Goal: Transaction & Acquisition: Obtain resource

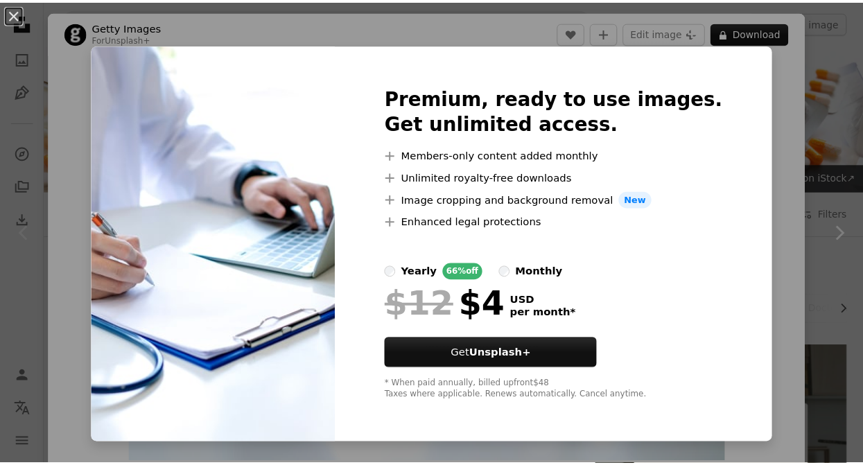
scroll to position [208, 0]
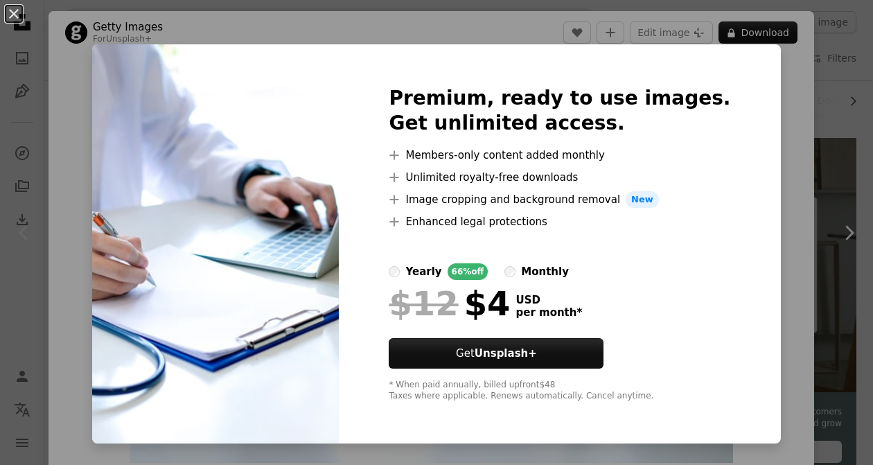
click at [783, 118] on div "An X shape Premium, ready to use images. Get unlimited access. A plus sign Memb…" at bounding box center [436, 232] width 873 height 465
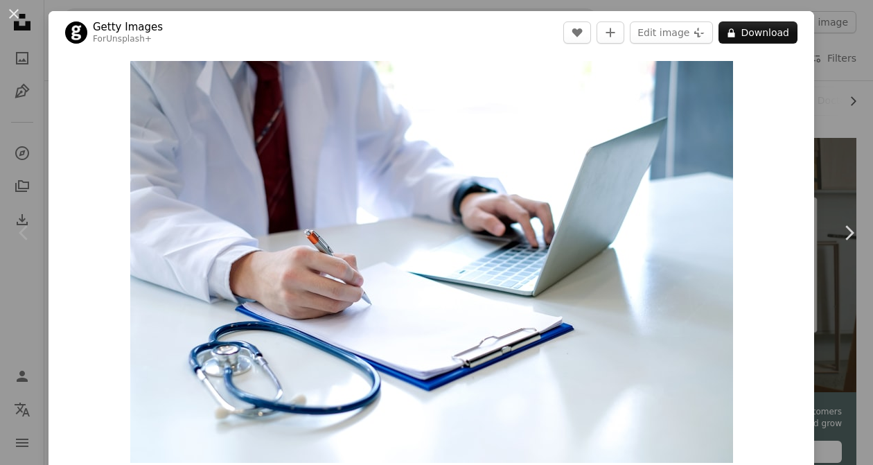
click at [807, 62] on div "An X shape Chevron left Chevron right Getty Images For Unsplash+ A heart A plus…" at bounding box center [436, 232] width 873 height 465
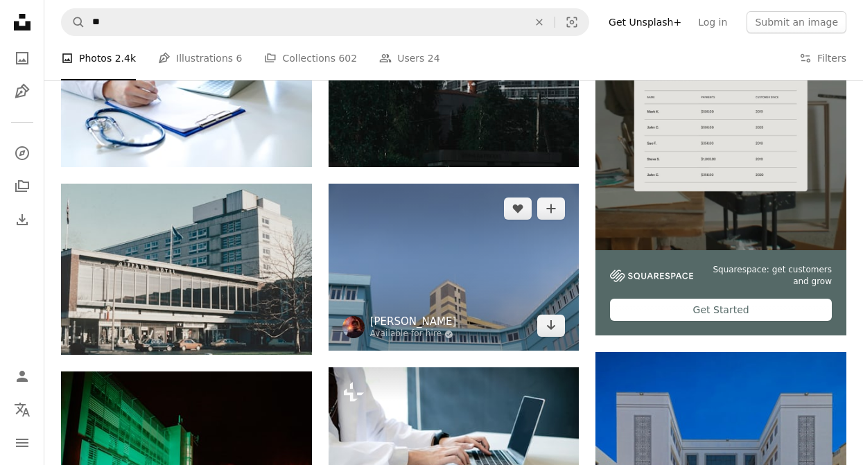
scroll to position [554, 0]
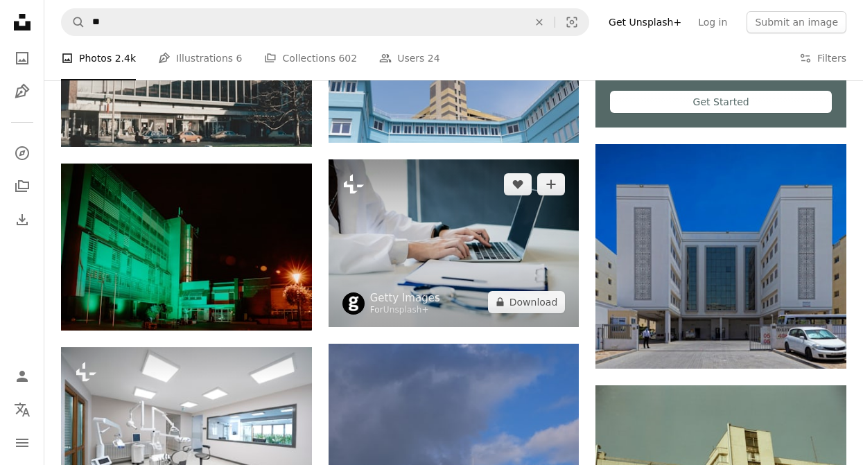
click at [354, 185] on icon "Plus sign for Unsplash+" at bounding box center [353, 184] width 22 height 22
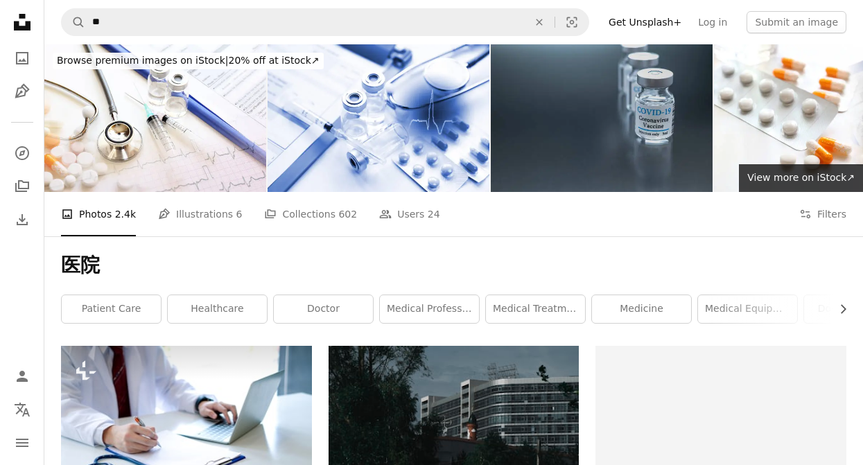
scroll to position [554, 0]
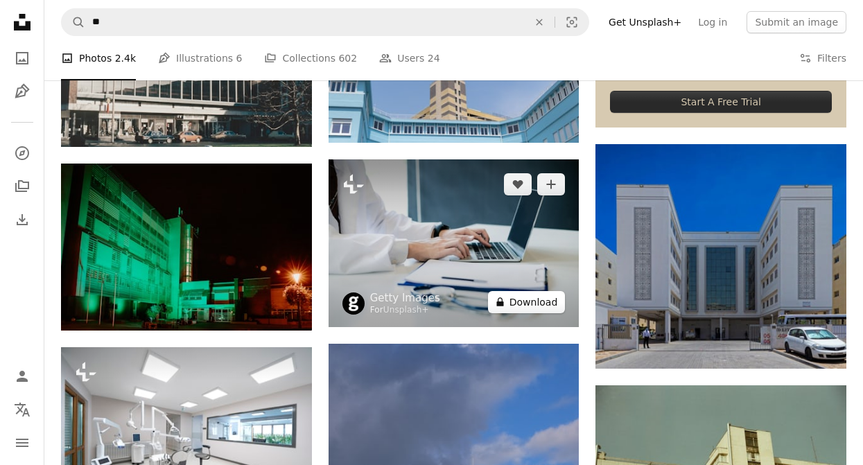
click at [539, 304] on button "A lock Download" at bounding box center [527, 302] width 78 height 22
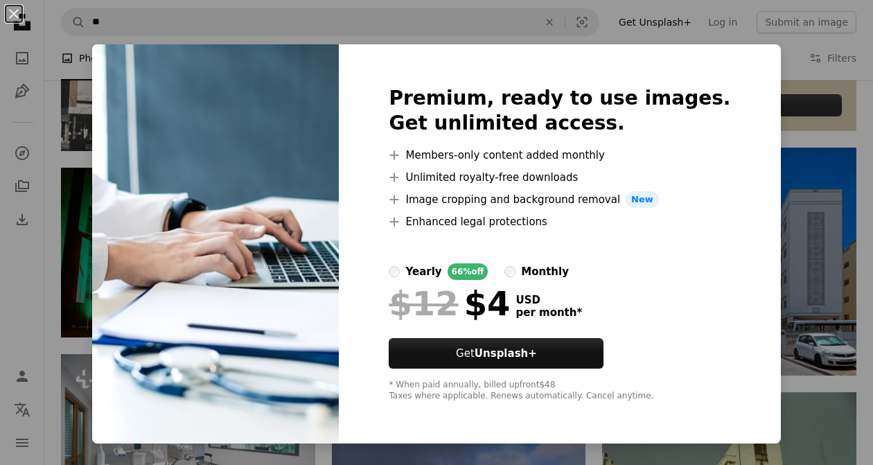
click at [796, 203] on div "An X shape Premium, ready to use images. Get unlimited access. A plus sign Memb…" at bounding box center [436, 232] width 873 height 465
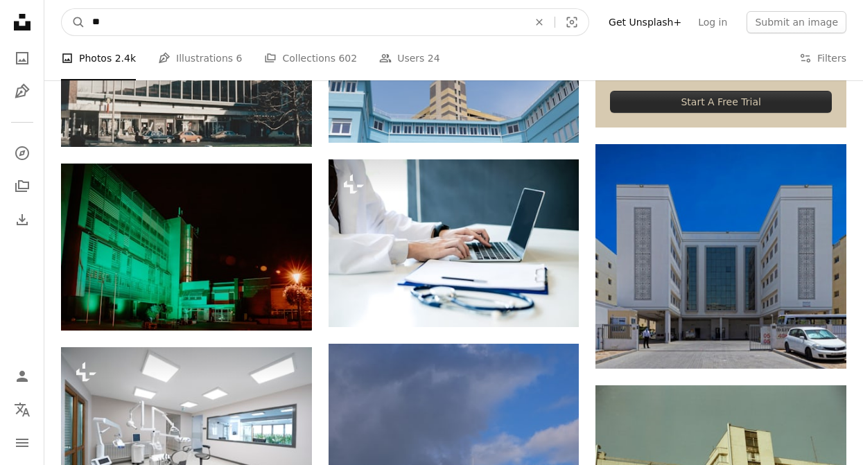
click at [163, 19] on input "**" at bounding box center [304, 22] width 439 height 26
type input "*"
type input "***"
click button "A magnifying glass" at bounding box center [74, 22] width 24 height 26
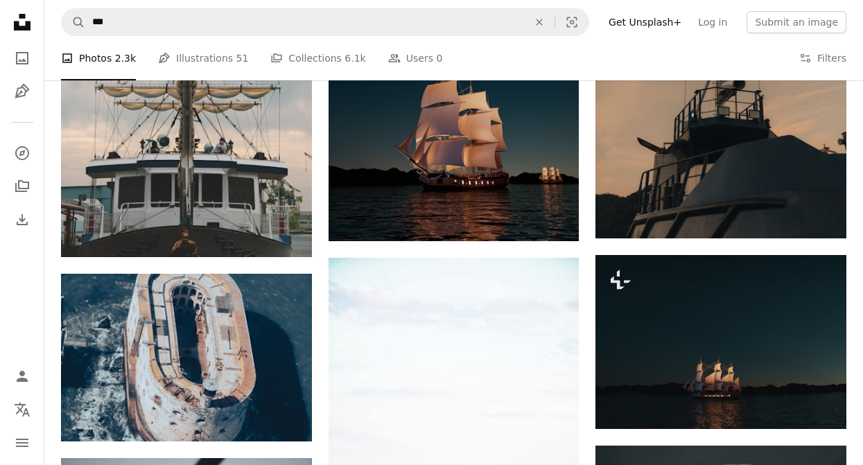
scroll to position [832, 0]
